Goal: Communication & Community: Ask a question

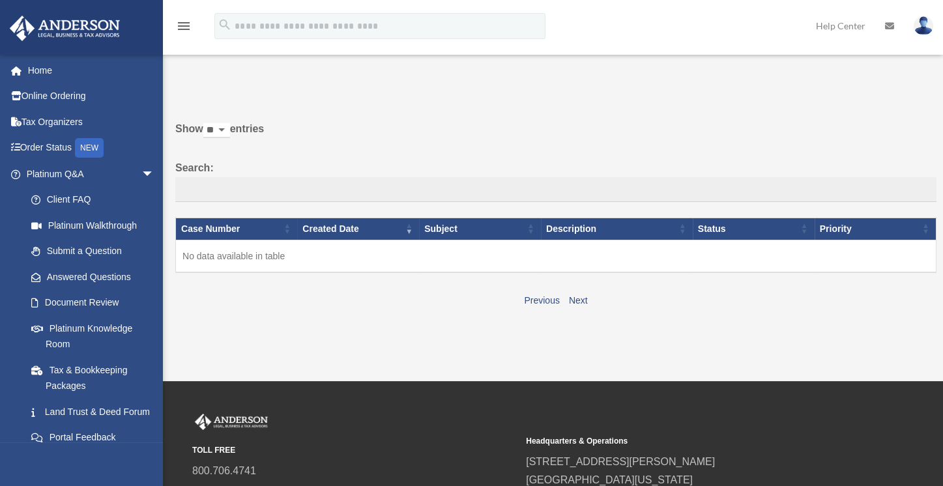
click at [885, 25] on icon at bounding box center [889, 26] width 9 height 9
click at [544, 297] on link "Previous" at bounding box center [541, 300] width 35 height 10
click at [230, 131] on select "** ** ** ***" at bounding box center [216, 130] width 27 height 15
click at [258, 156] on div "Show ** ** ** *** entries Search: Case Number Created Date Subject Description …" at bounding box center [556, 214] width 762 height 189
click at [245, 256] on td "No data available in table" at bounding box center [556, 256] width 761 height 33
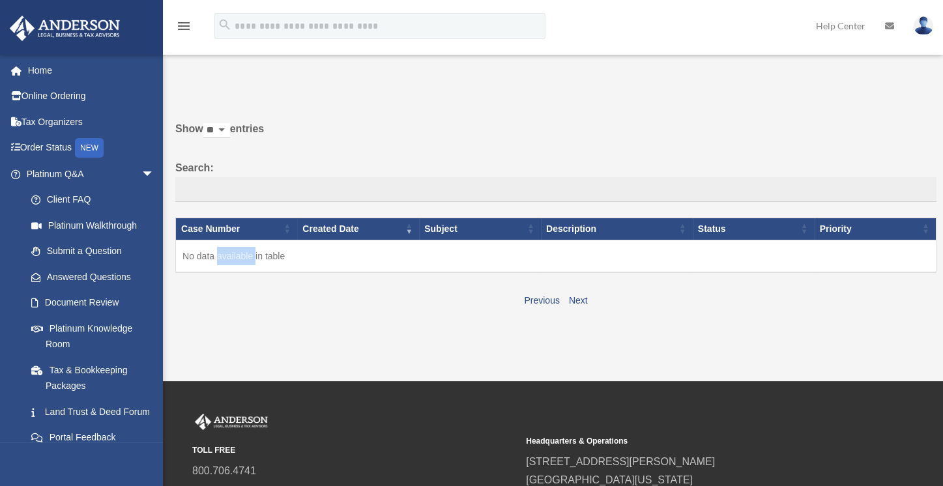
click at [245, 256] on td "No data available in table" at bounding box center [556, 256] width 761 height 33
click at [292, 282] on div "Show ** ** ** *** entries Search: Case Number Created Date Subject Description …" at bounding box center [556, 214] width 762 height 189
click at [91, 276] on link "Answered Questions" at bounding box center [96, 277] width 156 height 26
click at [87, 148] on div "NEW" at bounding box center [89, 148] width 29 height 20
click at [61, 145] on link "Order Status NEW" at bounding box center [91, 148] width 165 height 27
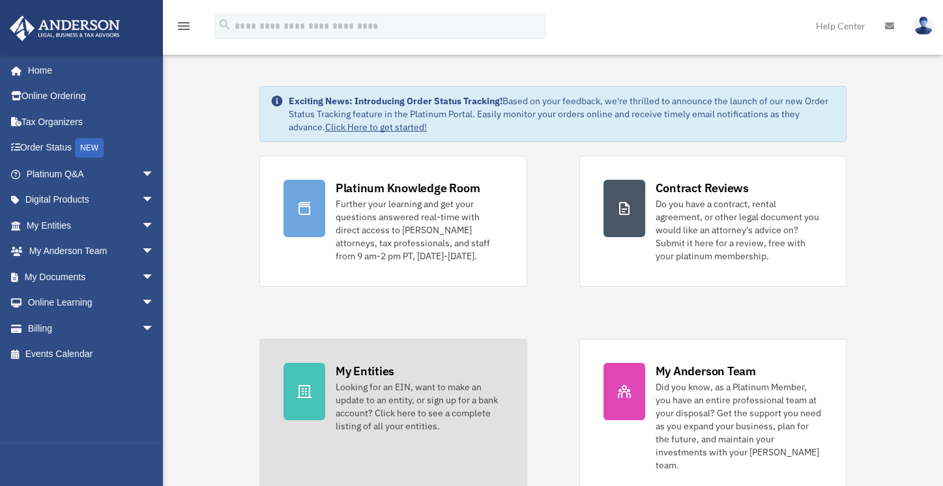
click at [360, 402] on div "Looking for an EIN, want to make an update to an entity, or sign up for a bank …" at bounding box center [420, 407] width 168 height 52
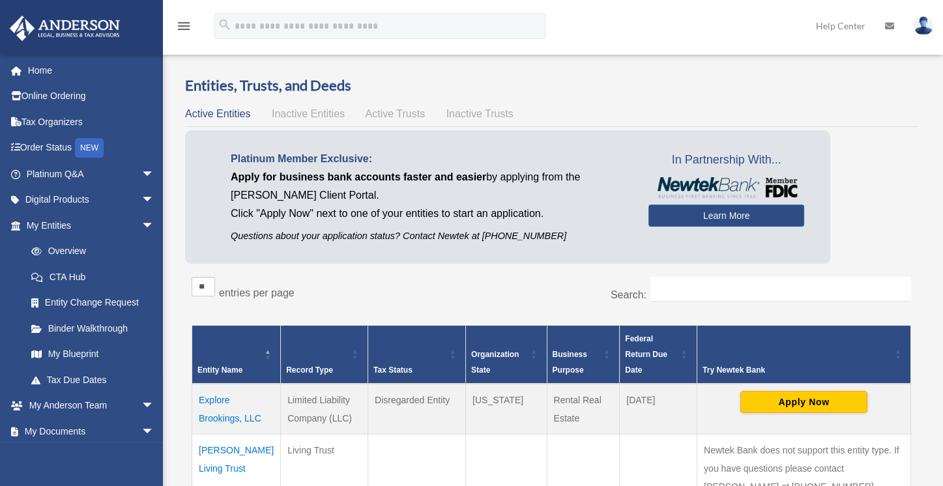
click at [228, 415] on td "Explore Brookings, LLC" at bounding box center [236, 409] width 89 height 51
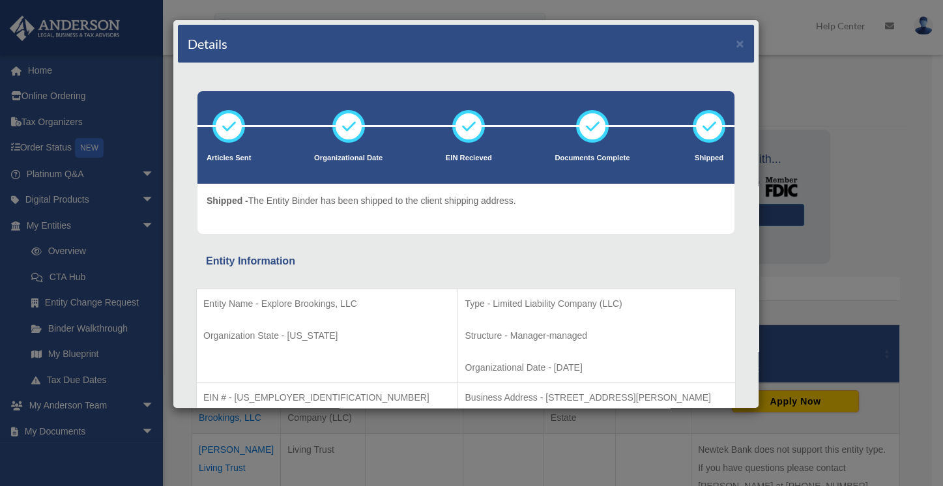
click at [149, 83] on div "Details × Articles Sent Organizational Date" at bounding box center [471, 243] width 943 height 486
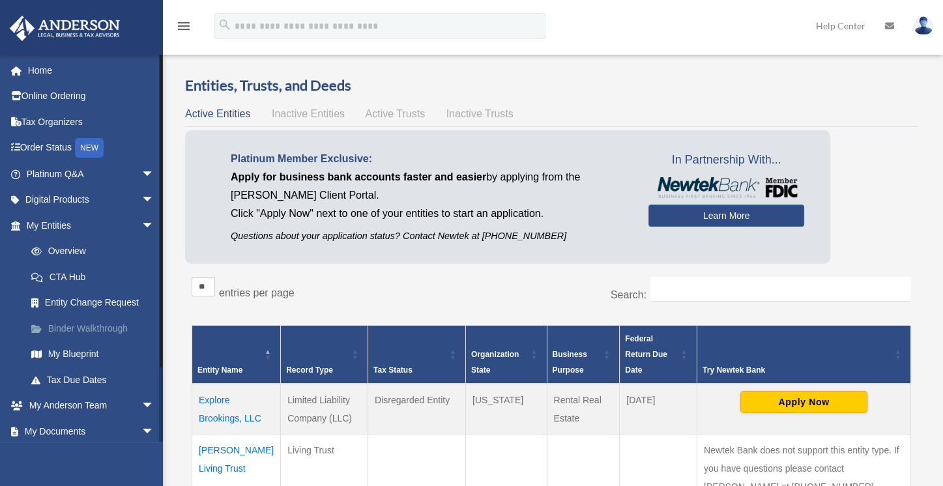
click at [76, 325] on link "Binder Walkthrough" at bounding box center [96, 329] width 156 height 26
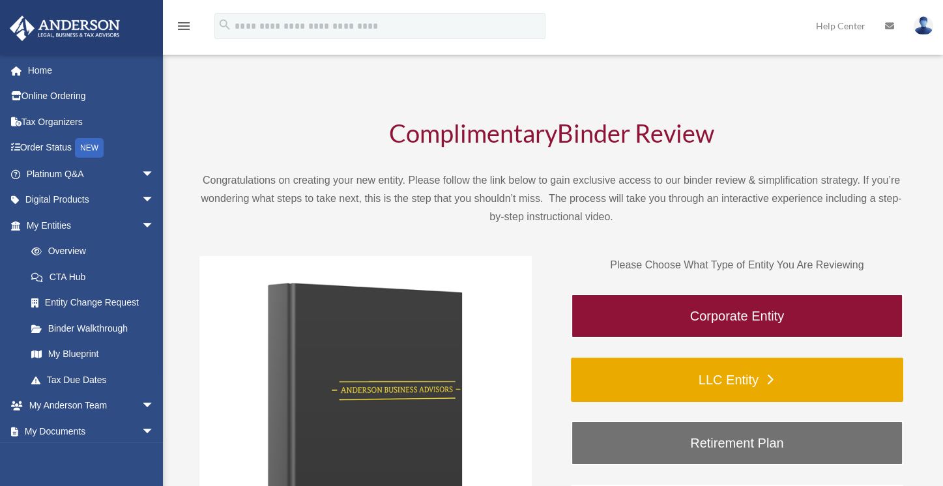
click at [737, 374] on link "LLC Entity" at bounding box center [737, 380] width 333 height 44
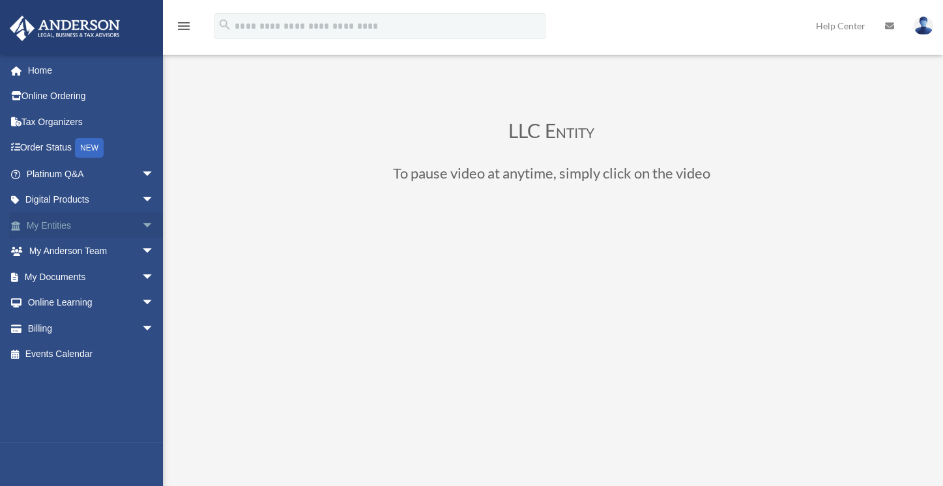
click at [114, 224] on link "My Entities arrow_drop_down" at bounding box center [91, 226] width 165 height 26
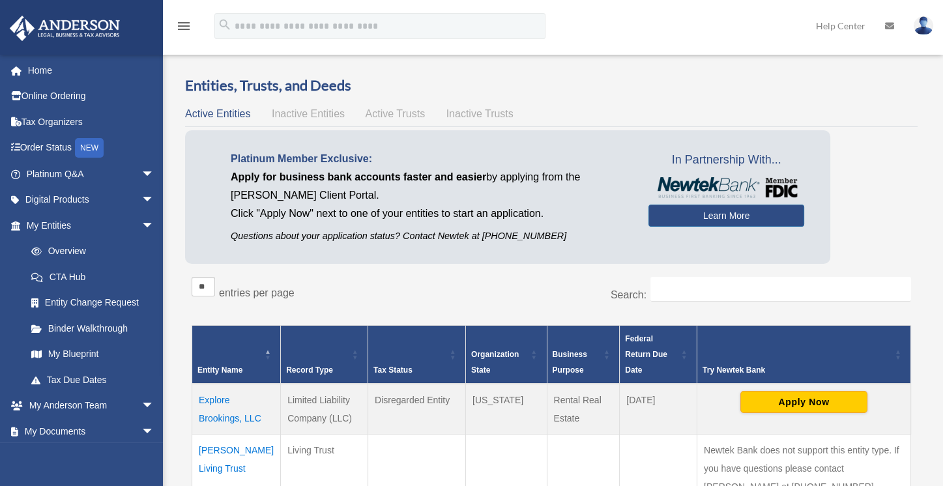
click at [223, 400] on td "Explore Brookings, LLC" at bounding box center [236, 409] width 89 height 51
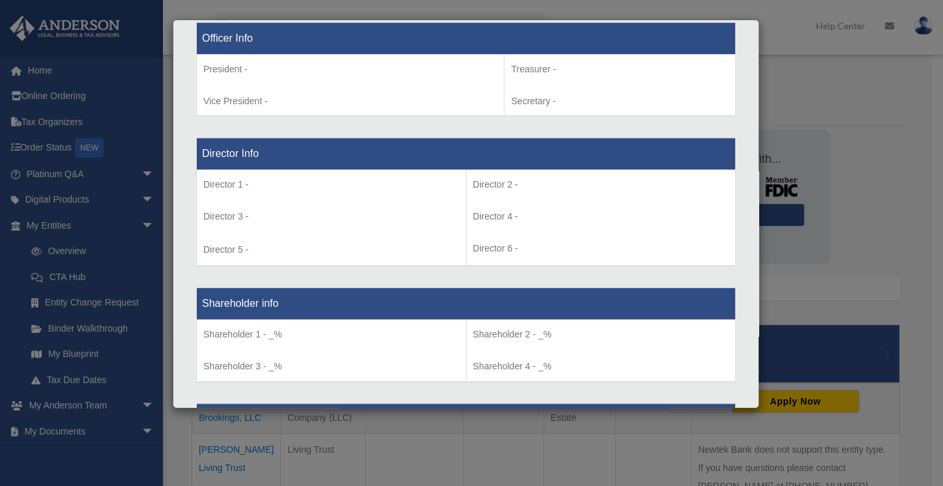
scroll to position [874, 0]
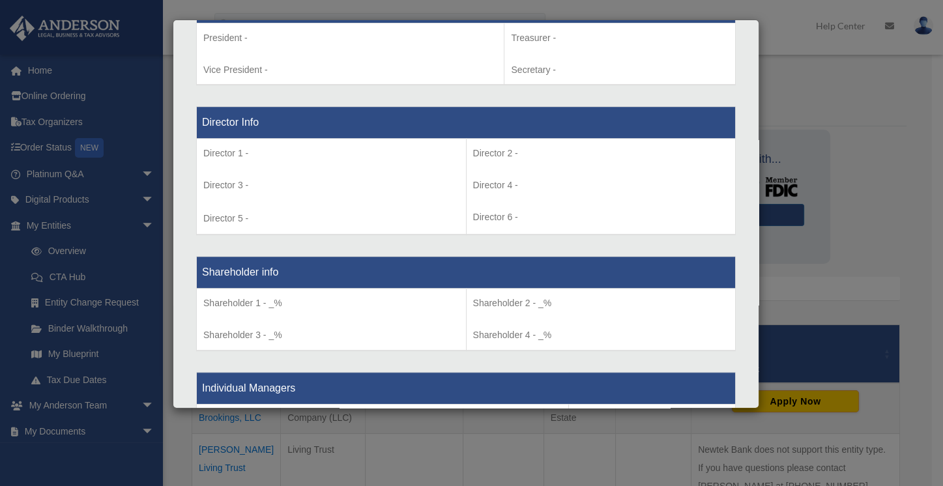
click at [104, 327] on div "Details × Articles Sent Organizational Date" at bounding box center [471, 243] width 943 height 486
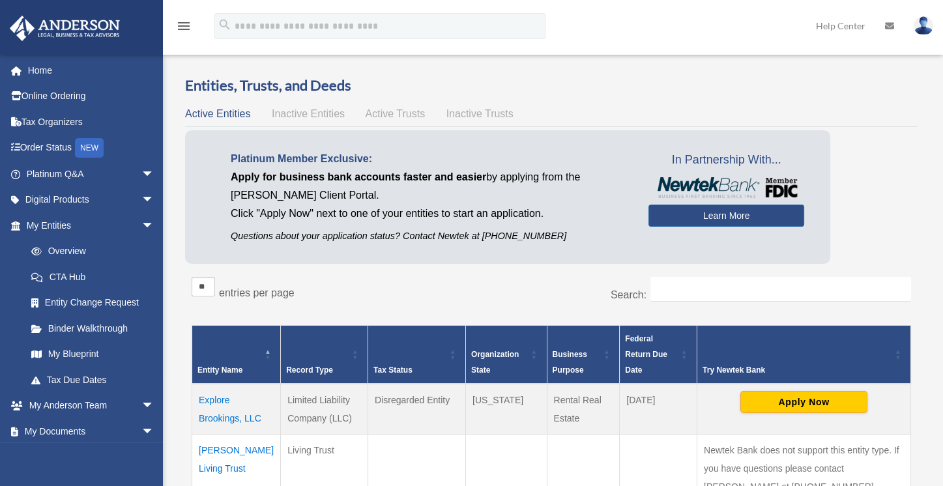
click at [104, 327] on link "Binder Walkthrough" at bounding box center [92, 329] width 149 height 26
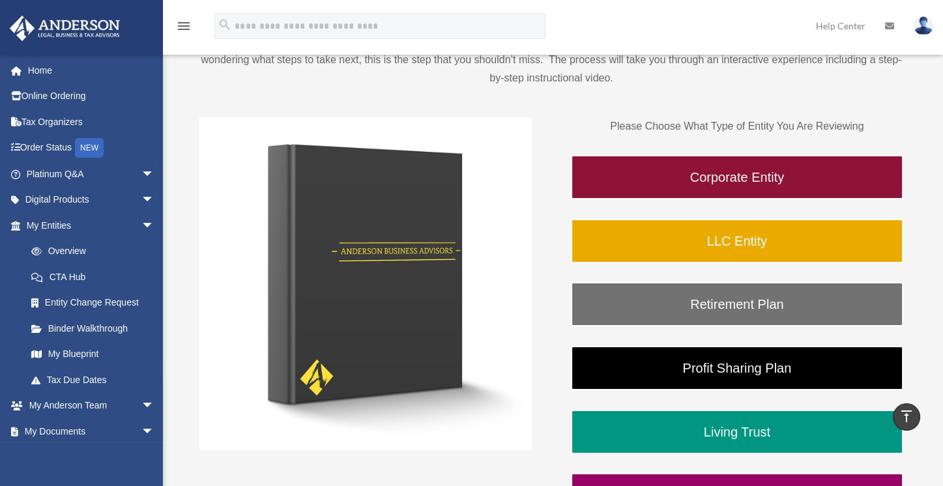
scroll to position [137, 0]
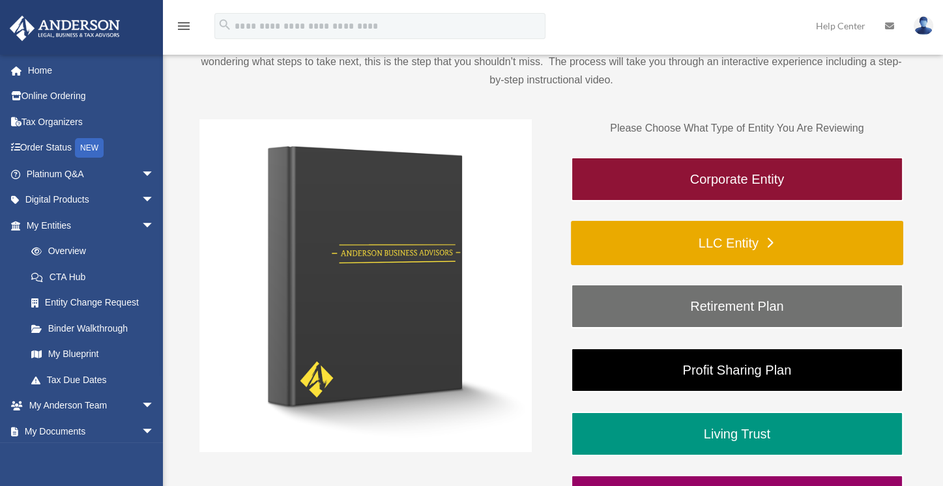
click at [734, 242] on link "LLC Entity" at bounding box center [737, 243] width 333 height 44
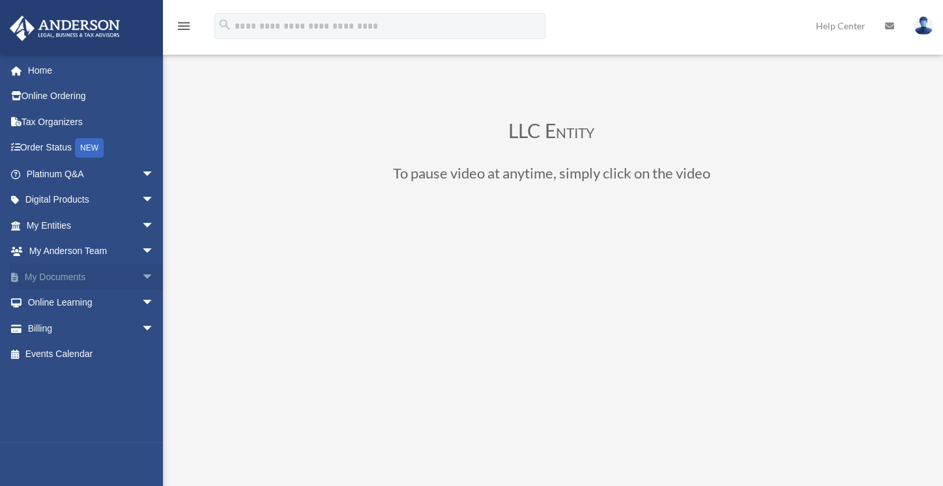
click at [104, 275] on link "My Documents arrow_drop_down" at bounding box center [91, 277] width 165 height 26
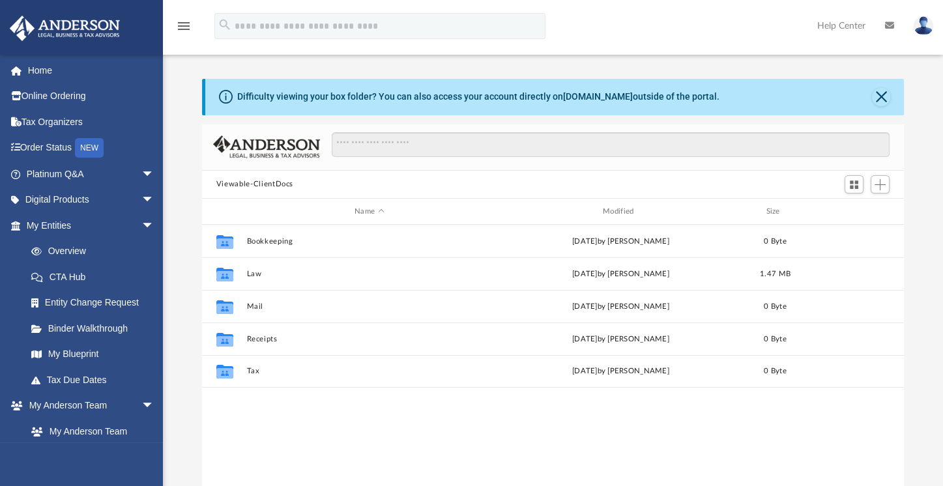
scroll to position [285, 691]
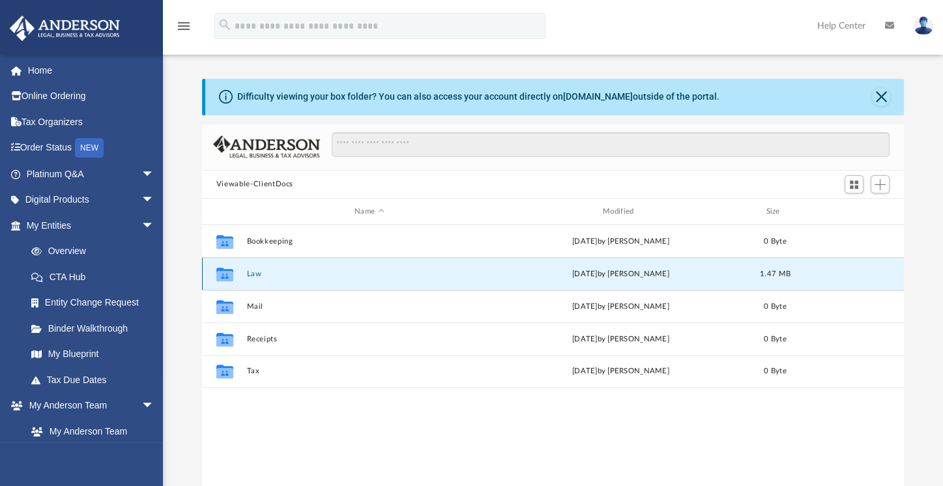
click at [253, 271] on button "Law" at bounding box center [369, 274] width 246 height 8
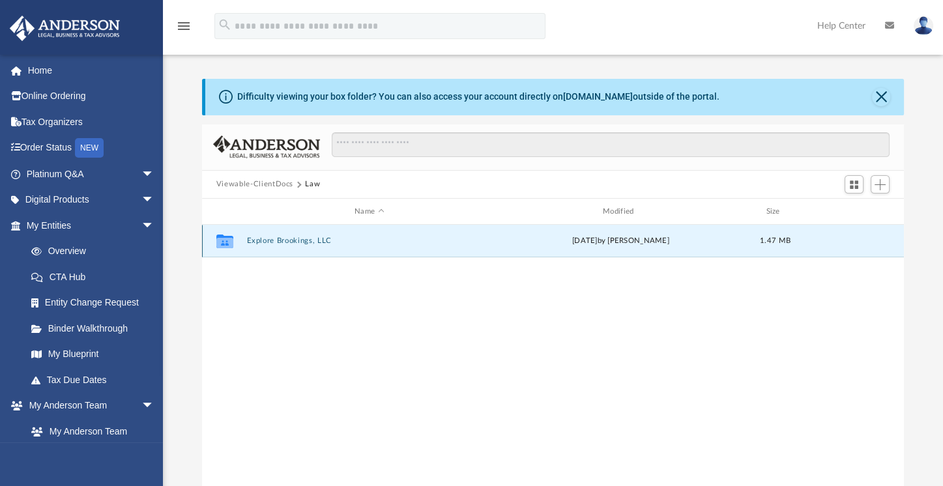
click at [277, 239] on button "Explore Brookings, LLC" at bounding box center [369, 241] width 246 height 8
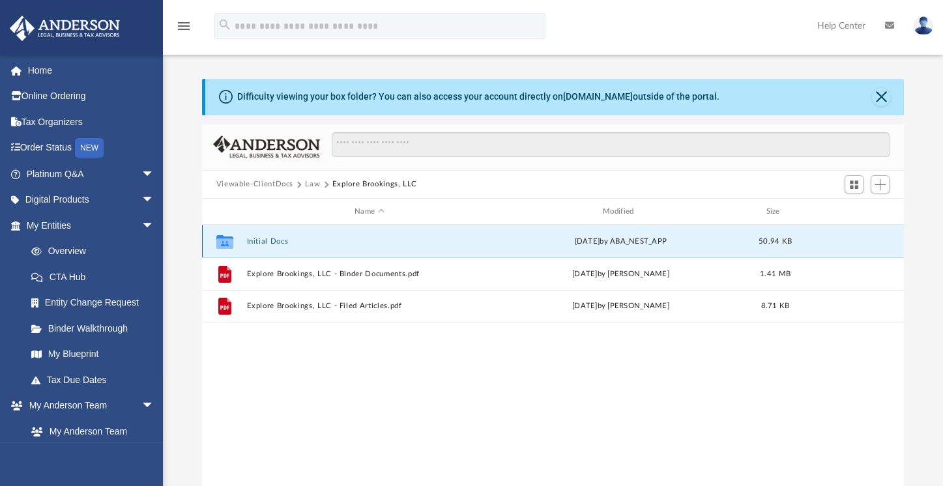
click at [277, 239] on button "Initial Docs" at bounding box center [369, 241] width 246 height 8
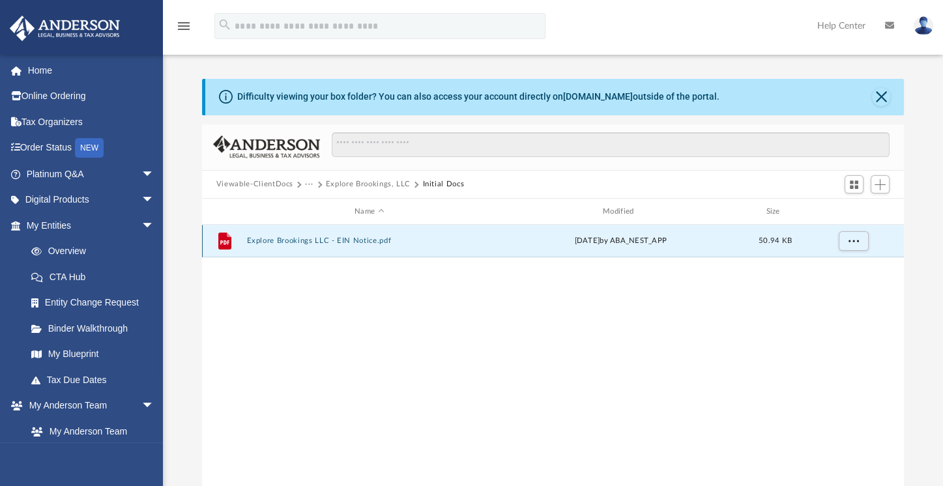
click at [277, 239] on button "Explore Brookings LLC - EIN Notice.pdf" at bounding box center [369, 241] width 246 height 8
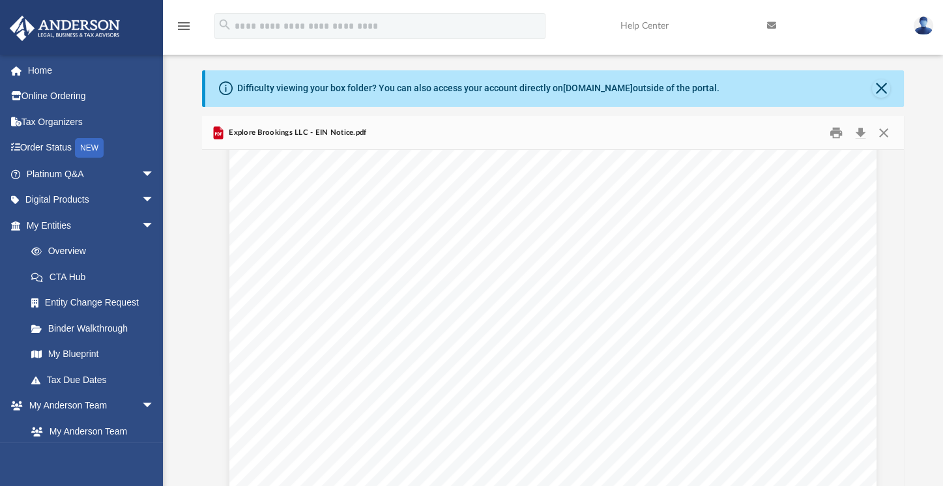
scroll to position [108, 0]
click at [644, 363] on span "Continue >>" at bounding box center [653, 364] width 59 height 11
click at [863, 134] on button "Download" at bounding box center [860, 133] width 23 height 20
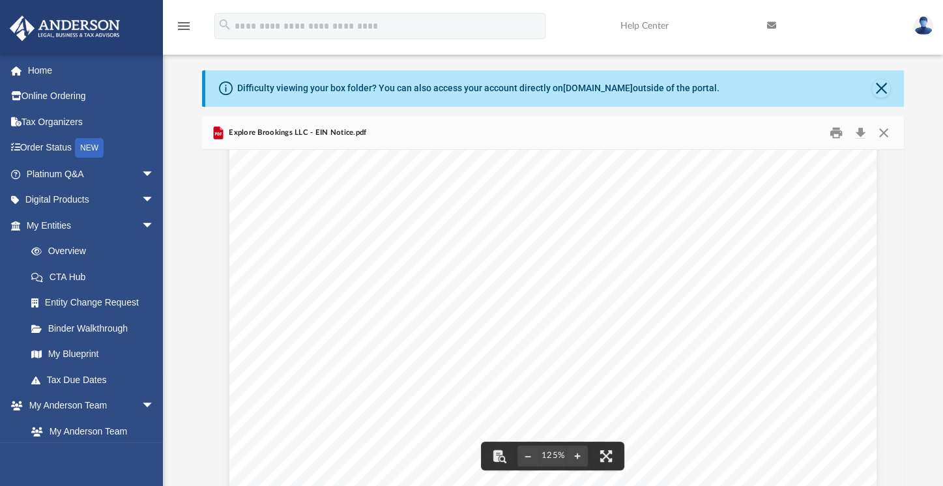
click at [624, 364] on span "Continue >>" at bounding box center [653, 364] width 59 height 11
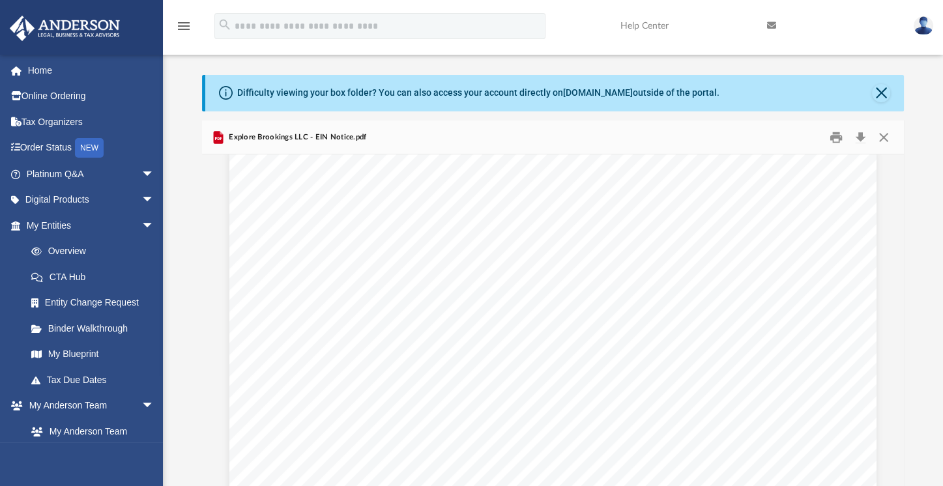
scroll to position [0, 0]
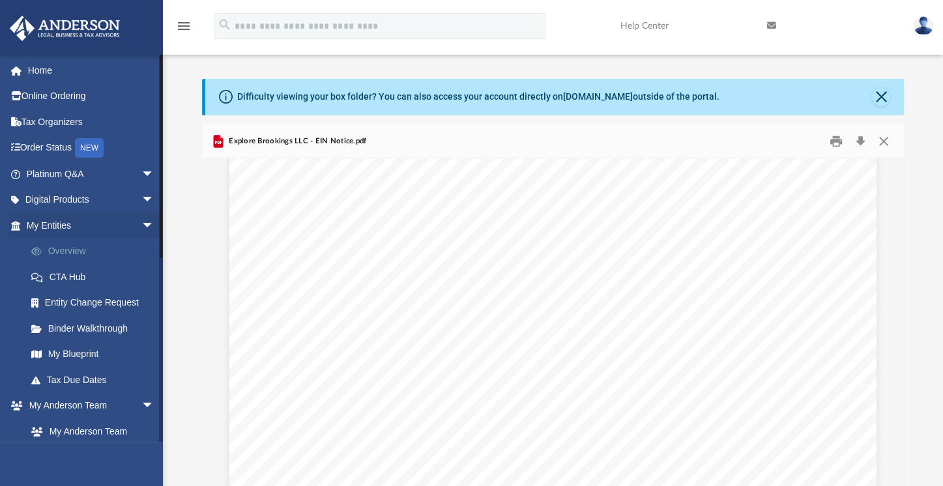
click at [72, 251] on link "Overview" at bounding box center [96, 252] width 156 height 26
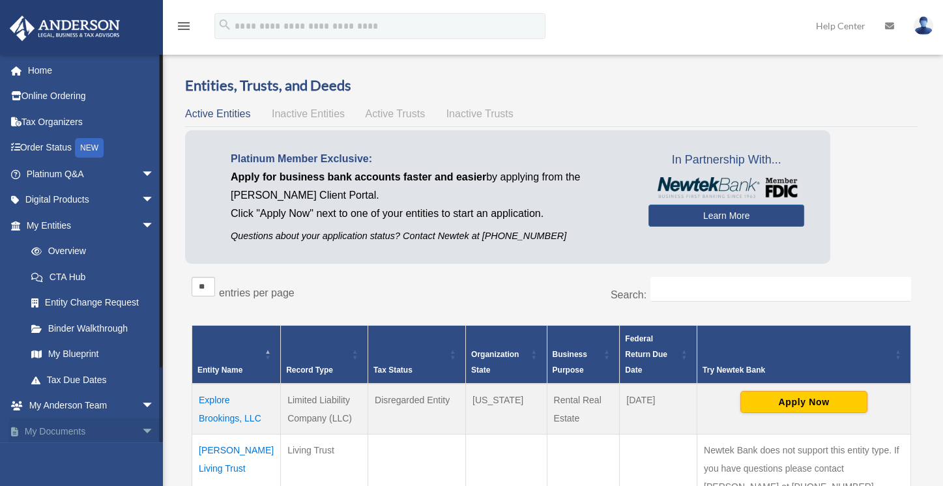
click at [56, 426] on link "My Documents arrow_drop_down" at bounding box center [91, 432] width 165 height 26
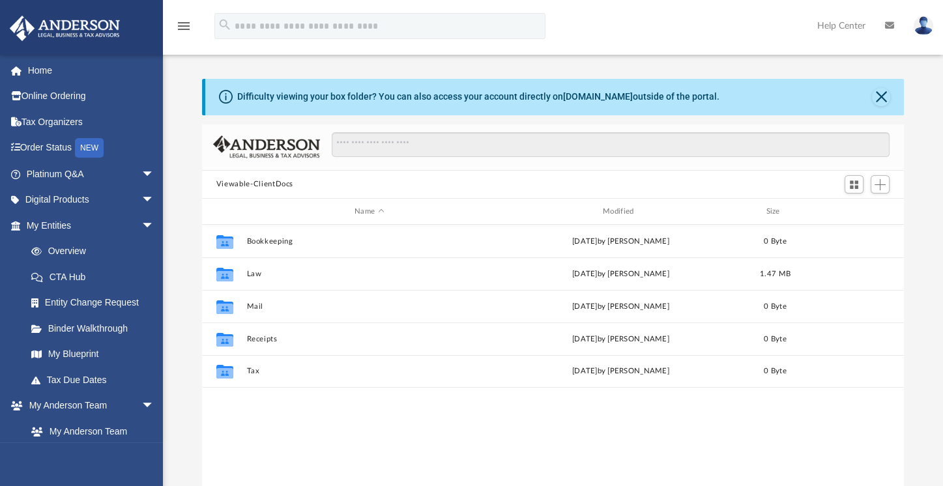
scroll to position [285, 691]
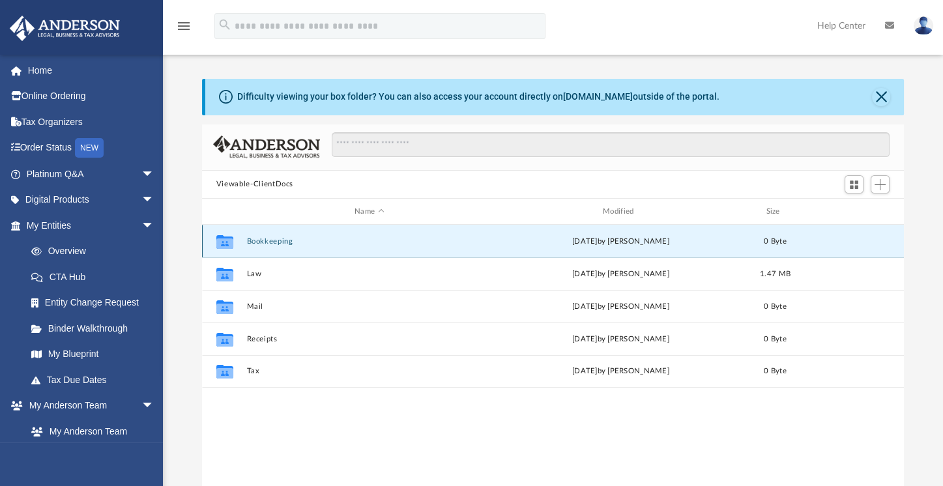
click at [264, 239] on button "Bookkeeping" at bounding box center [369, 241] width 246 height 8
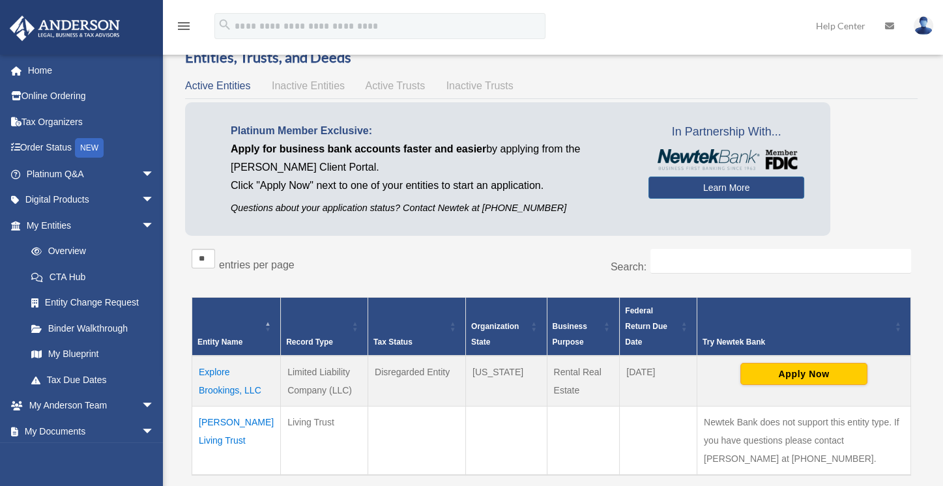
scroll to position [29, 0]
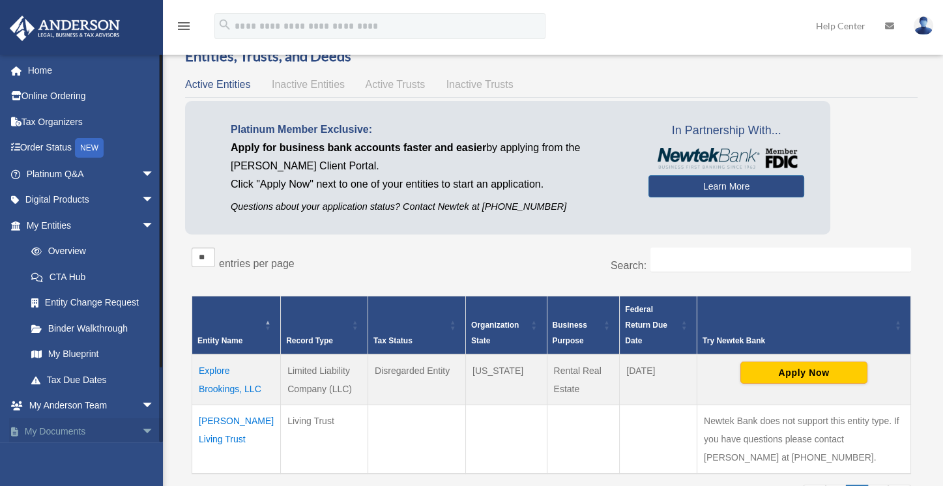
click at [93, 428] on link "My Documents arrow_drop_down" at bounding box center [91, 432] width 165 height 26
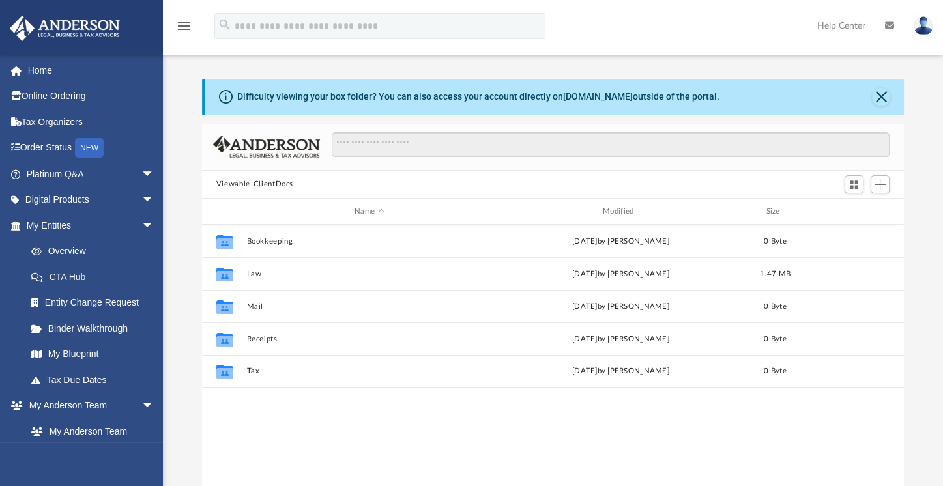
scroll to position [285, 691]
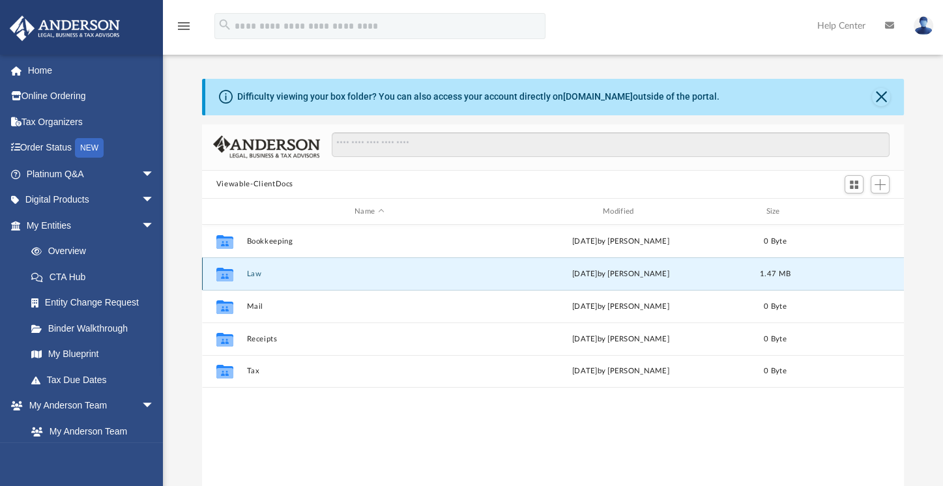
click at [271, 273] on button "Law" at bounding box center [369, 274] width 246 height 8
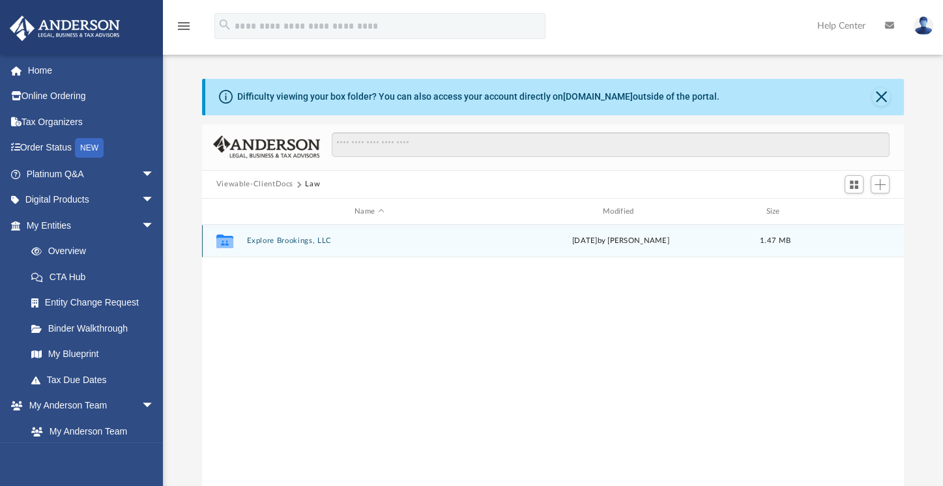
click at [287, 240] on button "Explore Brookings, LLC" at bounding box center [369, 241] width 246 height 8
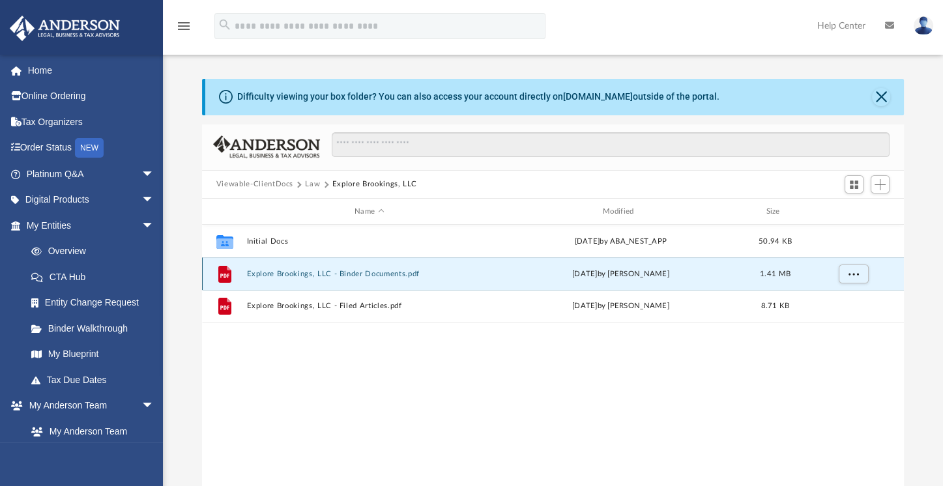
click at [269, 275] on button "Explore Brookings, LLC - Binder Documents.pdf" at bounding box center [369, 274] width 246 height 8
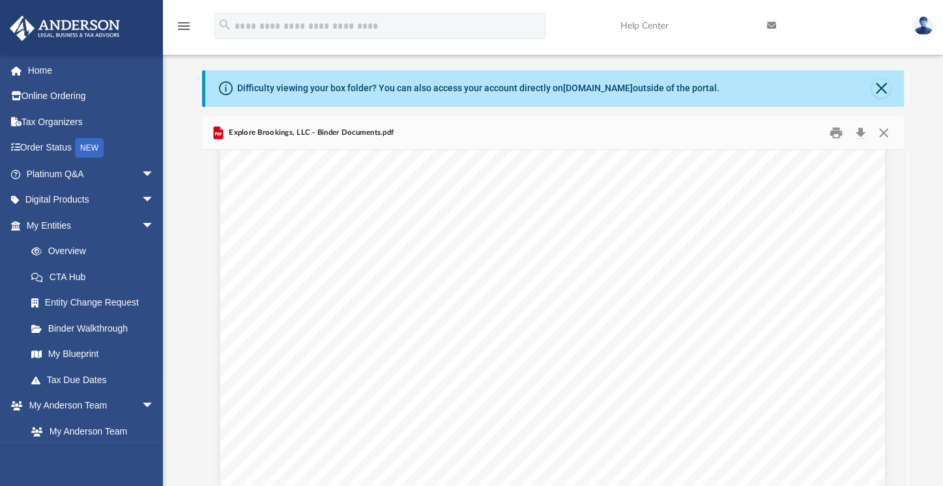
scroll to position [2199, 0]
click at [898, 480] on div "[PERSON_NAME] [STREET_ADDRESS][US_STATE] Re: Explore Brookings, LLC Dear [PERSO…" at bounding box center [553, 318] width 702 height 336
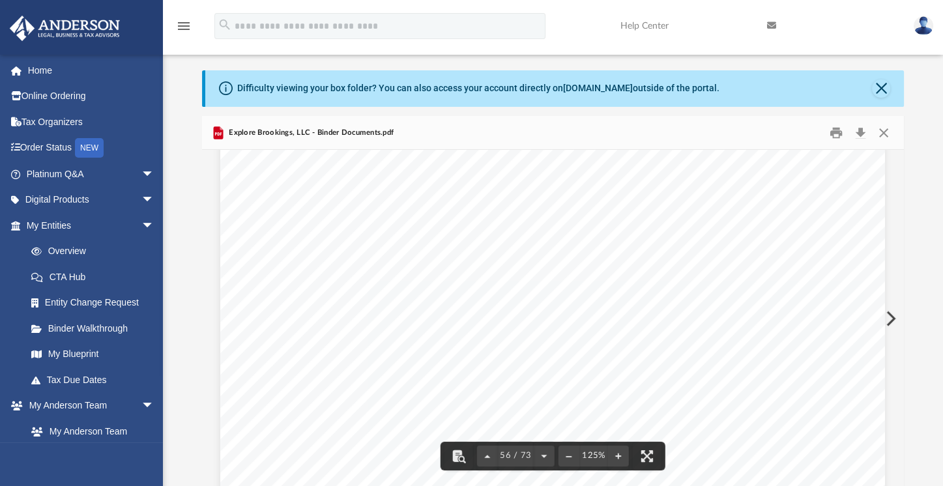
click at [444, 244] on span "_______________________________________" at bounding box center [426, 250] width 254 height 13
click at [426, 250] on span "_______________________________________" at bounding box center [426, 250] width 254 height 13
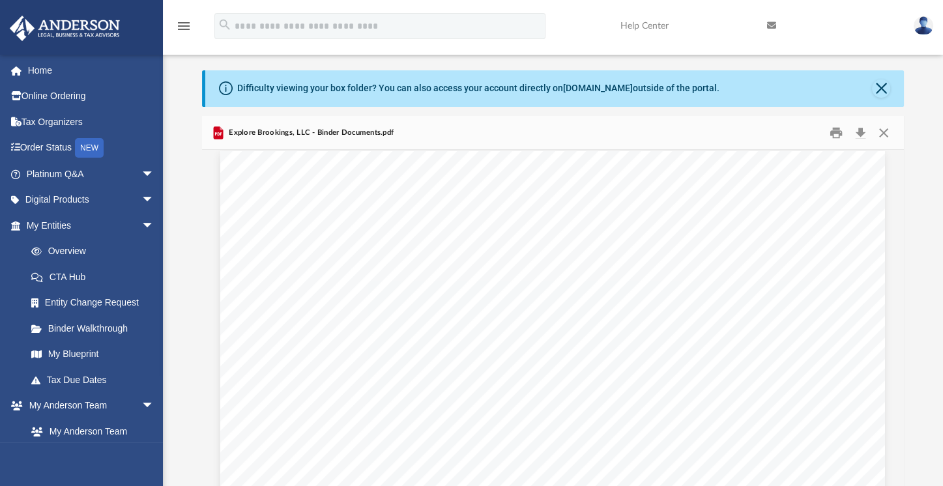
scroll to position [49328, 0]
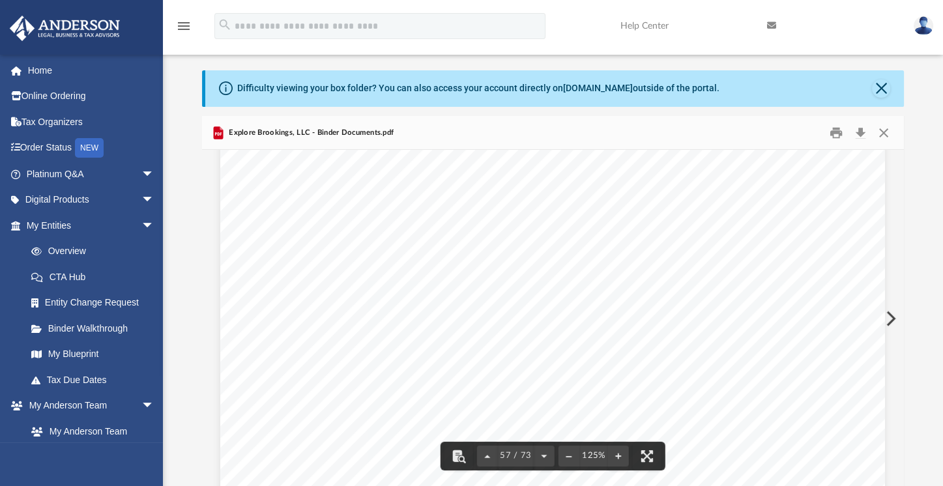
click at [567, 323] on span "$____________________" at bounding box center [562, 325] width 137 height 13
click at [861, 134] on button "Download" at bounding box center [860, 133] width 23 height 20
click at [512, 329] on span "$____________________" at bounding box center [562, 325] width 137 height 13
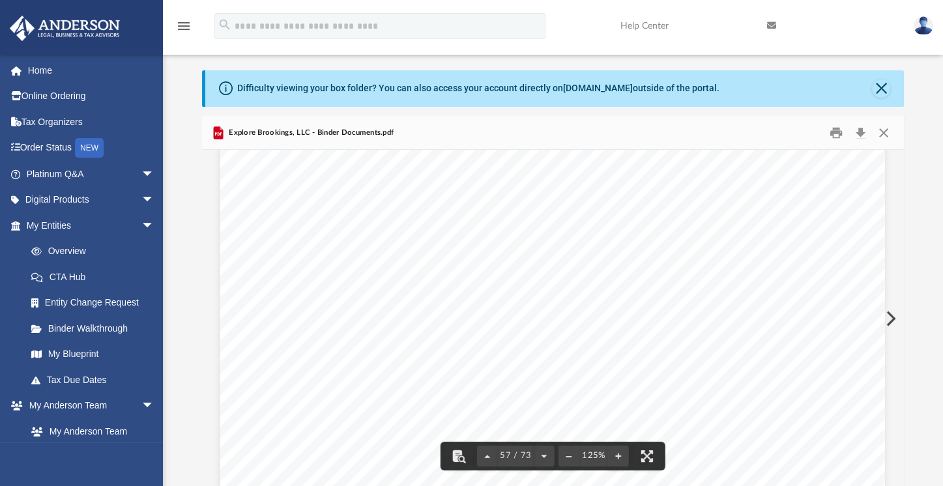
click at [509, 325] on span "$____________________" at bounding box center [562, 325] width 137 height 13
click at [350, 192] on span "_______________________________________" at bounding box center [426, 196] width 254 height 13
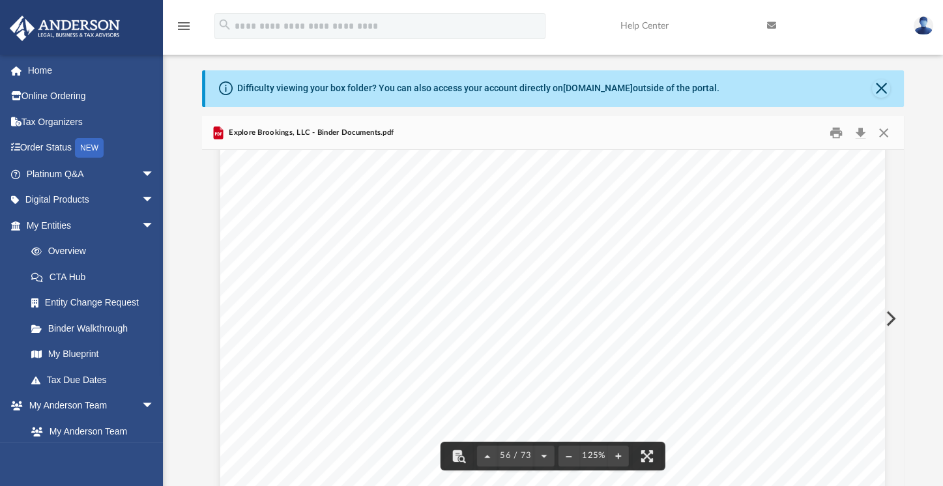
click at [350, 192] on span "_______________________________________" at bounding box center [426, 196] width 254 height 13
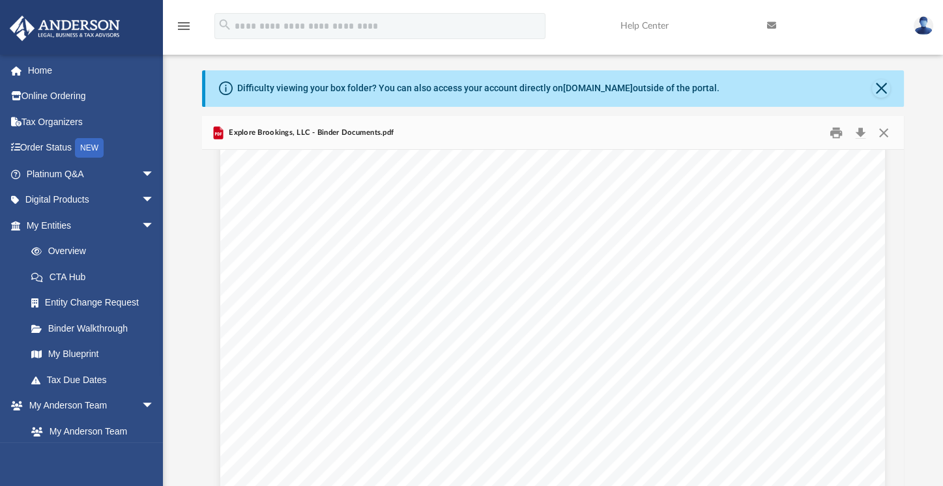
click at [350, 192] on span "_______________________________________" at bounding box center [426, 196] width 254 height 13
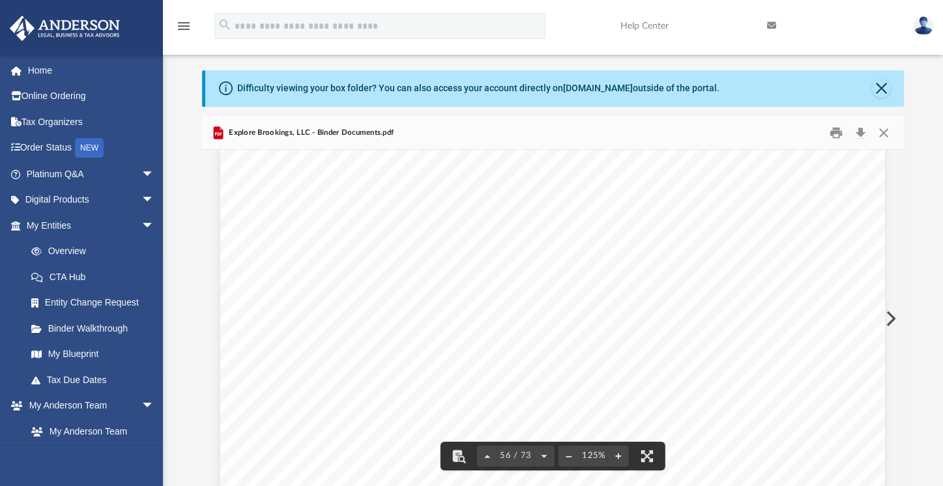
click at [898, 406] on div "Scroll to top vertical_align_top" at bounding box center [906, 417] width 27 height 27
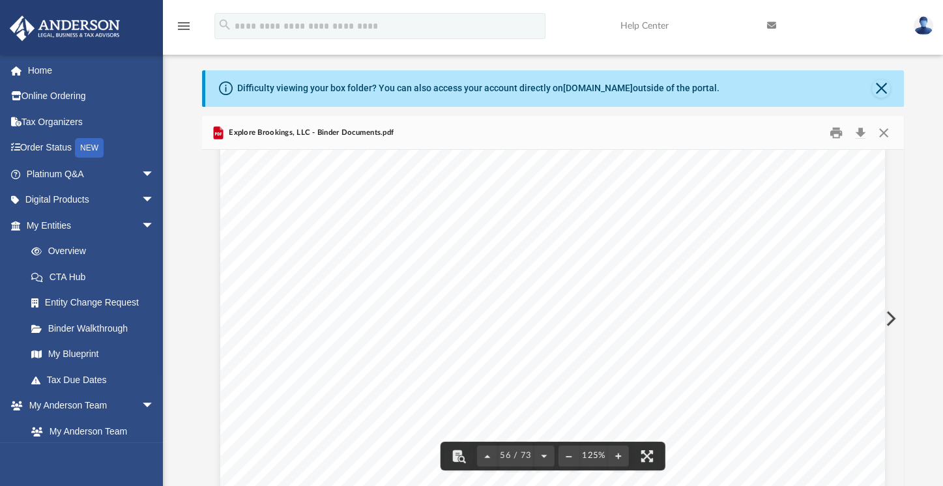
click at [898, 406] on div "Scroll to top vertical_align_top" at bounding box center [906, 417] width 27 height 27
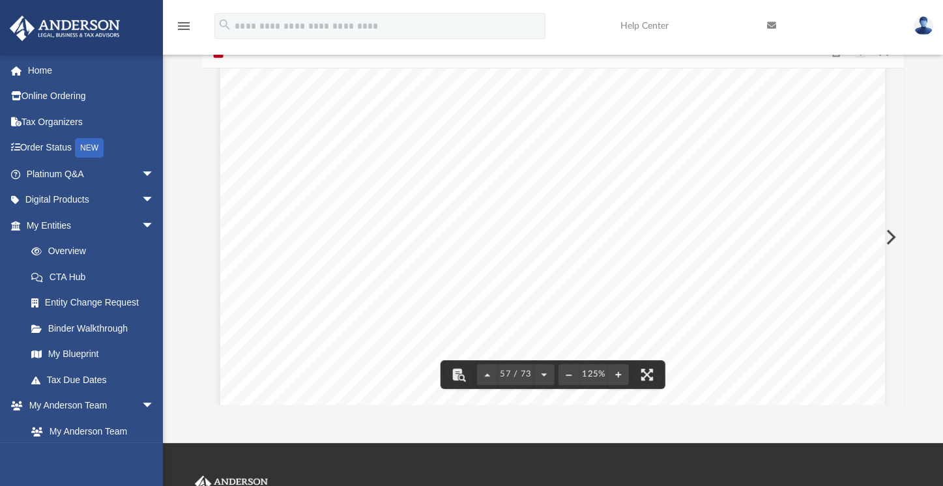
scroll to position [49488, 0]
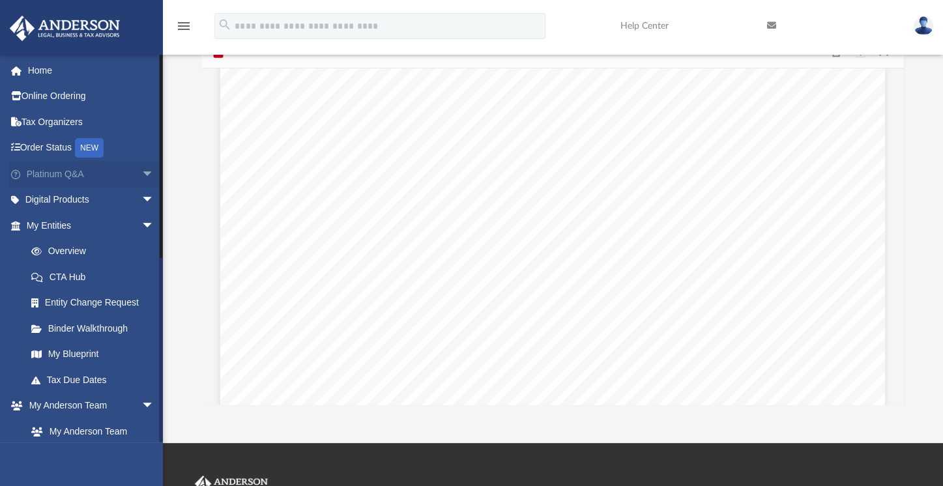
click at [89, 173] on link "Platinum Q&A arrow_drop_down" at bounding box center [91, 174] width 165 height 26
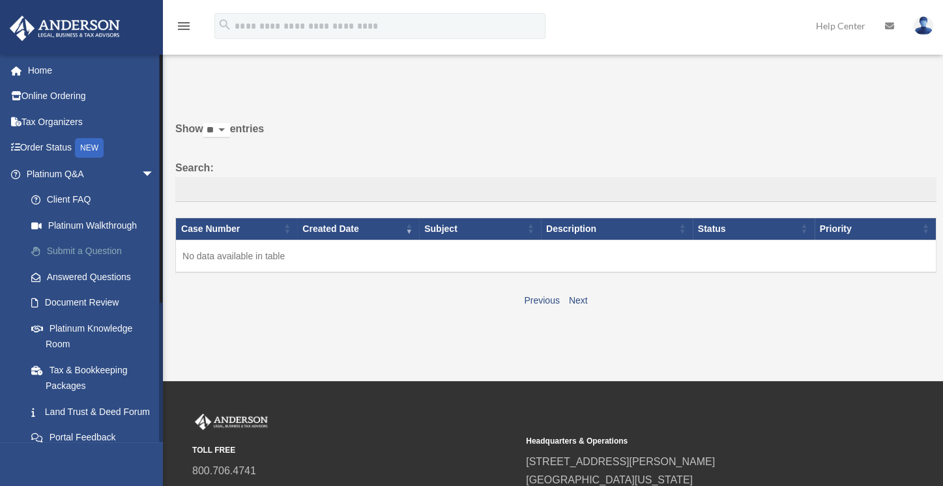
click at [79, 244] on link "Submit a Question" at bounding box center [96, 252] width 156 height 26
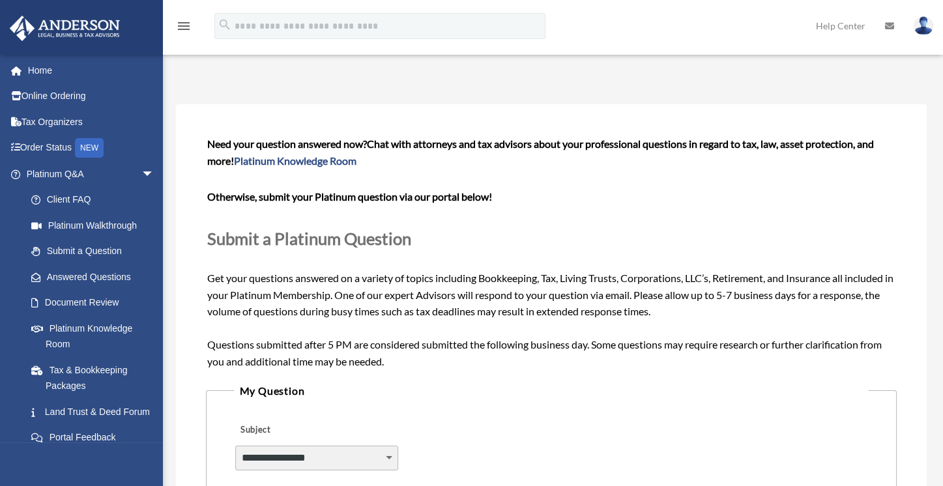
click at [314, 463] on select "**********" at bounding box center [316, 458] width 162 height 25
select select "******"
click at [235, 446] on select "**********" at bounding box center [316, 458] width 162 height 25
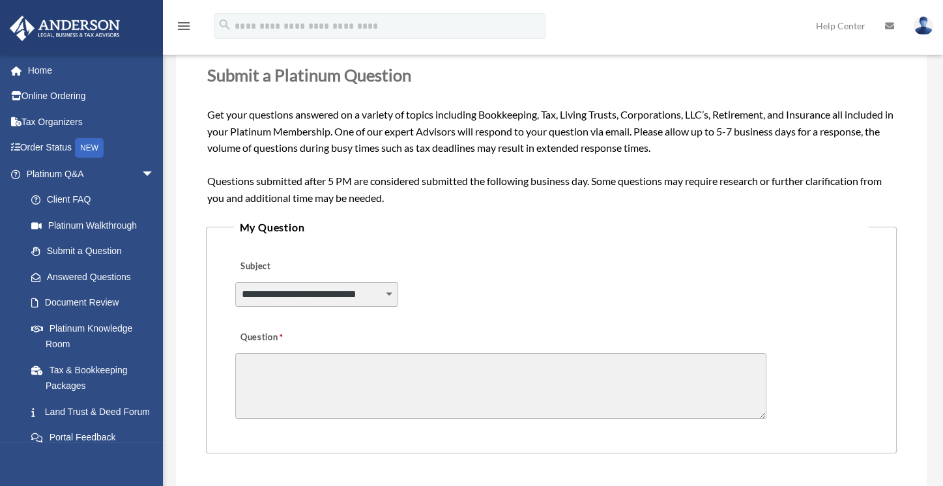
scroll to position [165, 0]
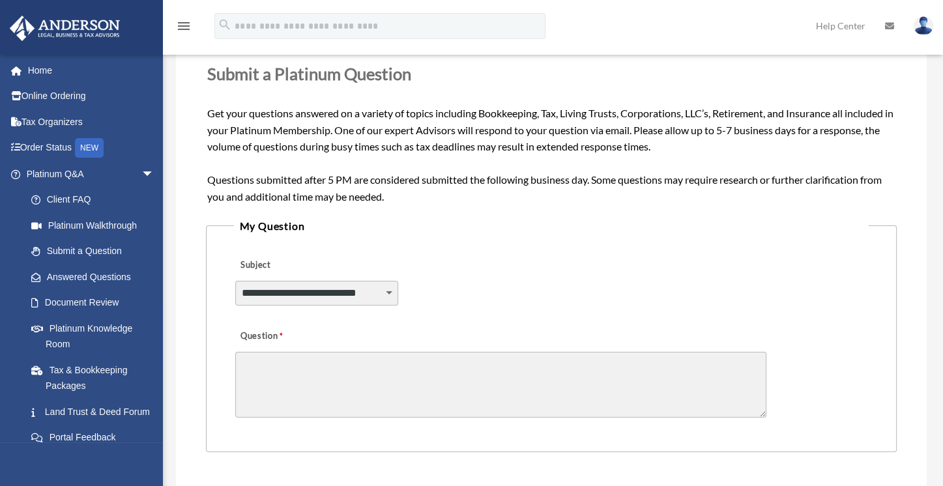
click at [376, 370] on textarea "Question" at bounding box center [500, 385] width 531 height 66
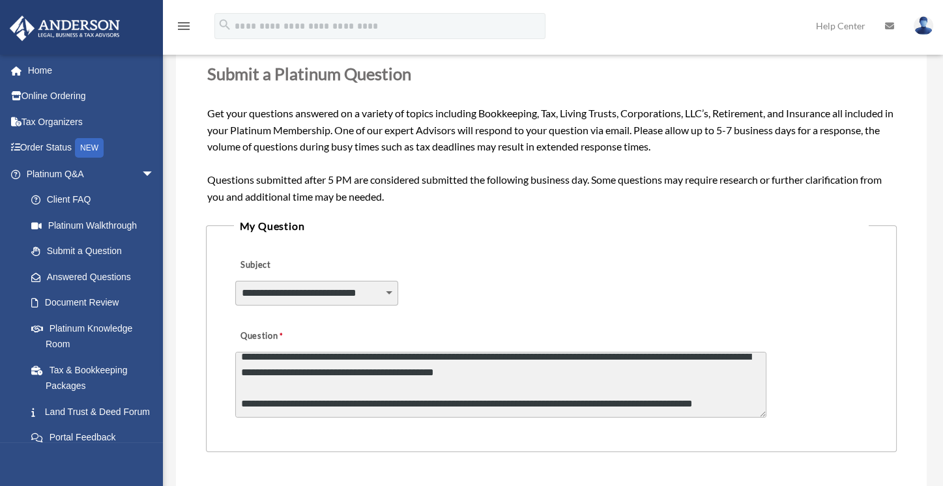
scroll to position [95, 0]
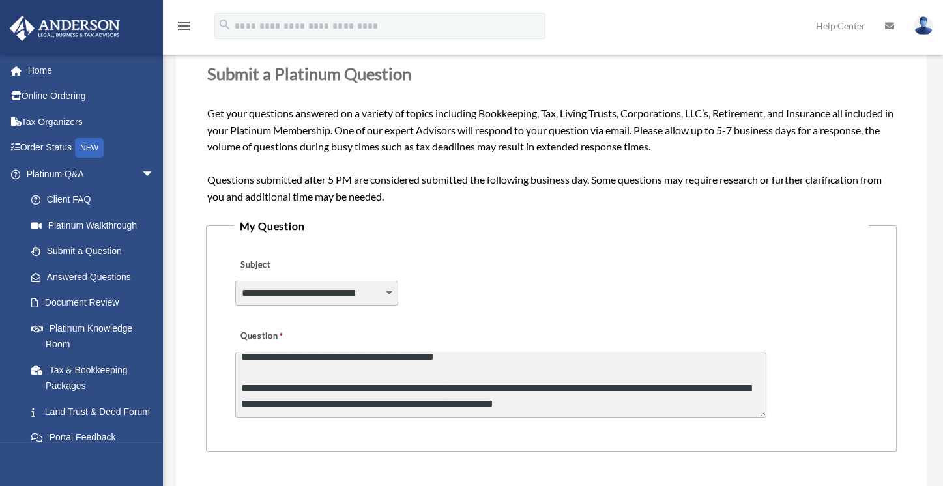
click at [563, 409] on textarea "**********" at bounding box center [500, 385] width 531 height 66
click at [592, 411] on textarea "**********" at bounding box center [500, 385] width 531 height 66
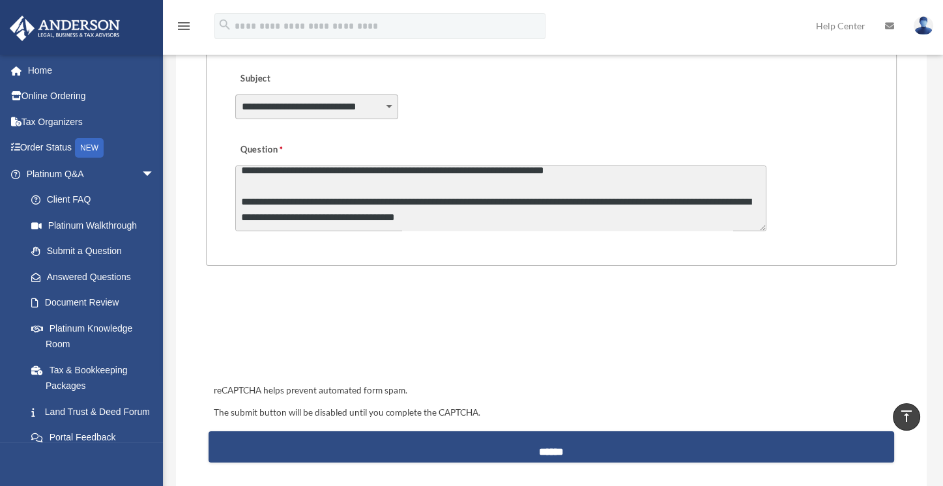
scroll to position [352, 0]
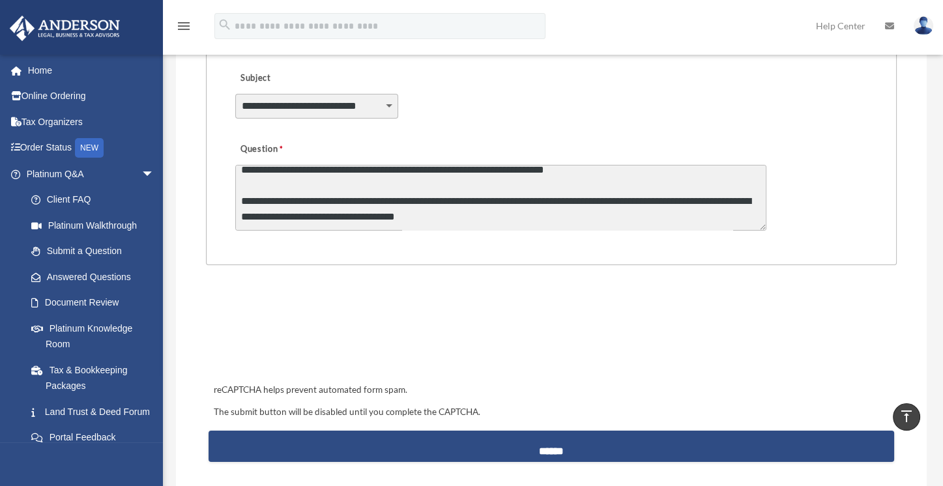
type textarea "**********"
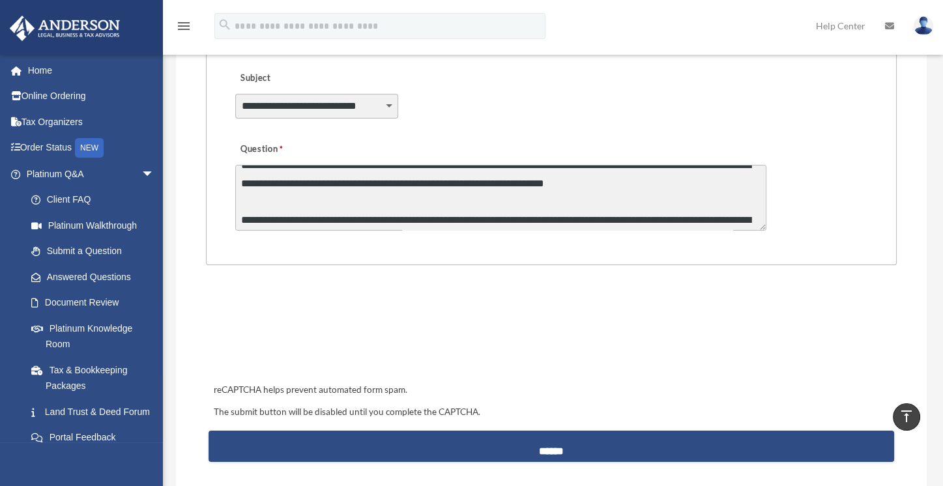
scroll to position [164, 0]
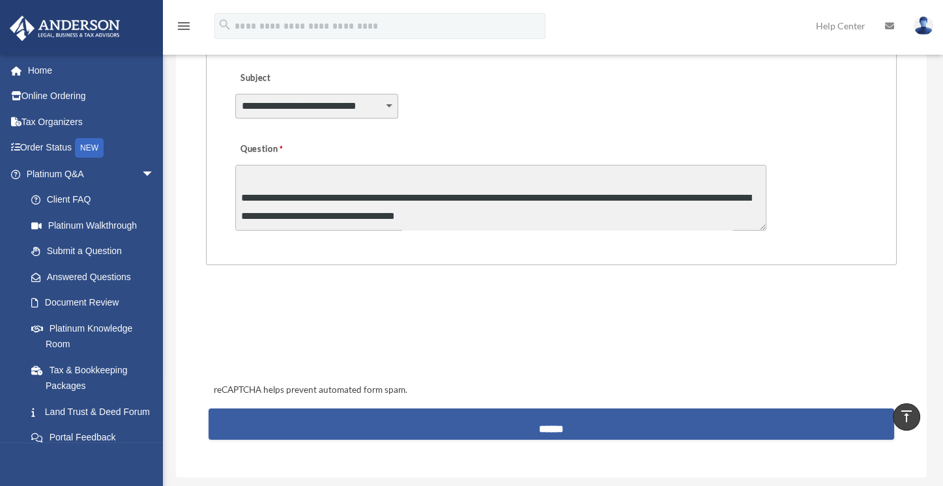
click at [545, 417] on input "******" at bounding box center [552, 424] width 686 height 31
